Goal: Navigation & Orientation: Find specific page/section

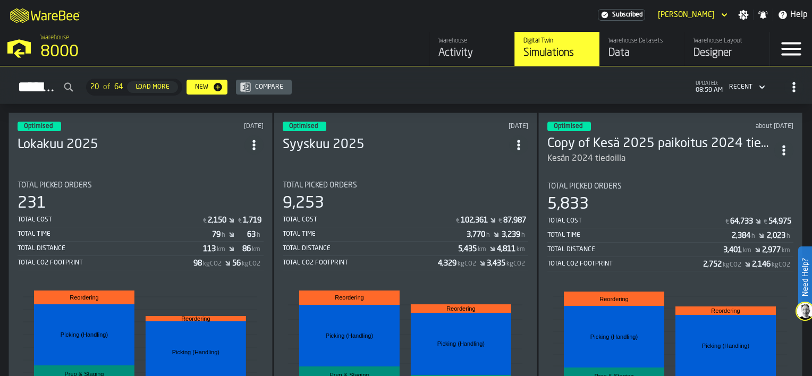
click at [640, 45] on div "Warehouse Datasets Data" at bounding box center [641, 48] width 67 height 23
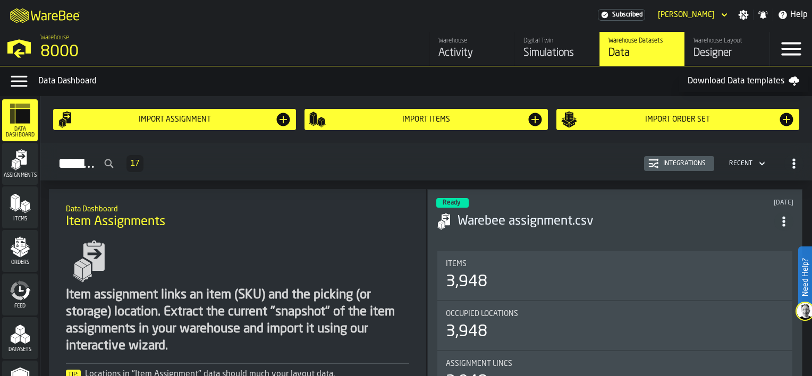
click at [552, 40] on div "Digital Twin" at bounding box center [556, 40] width 67 height 7
